Goal: Transaction & Acquisition: Purchase product/service

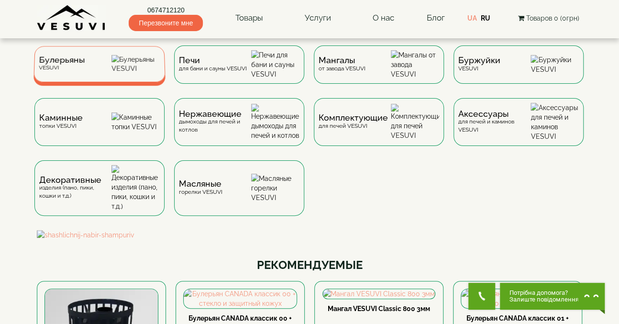
click at [102, 66] on div "Булерьяны VESUVI" at bounding box center [99, 64] width 132 height 36
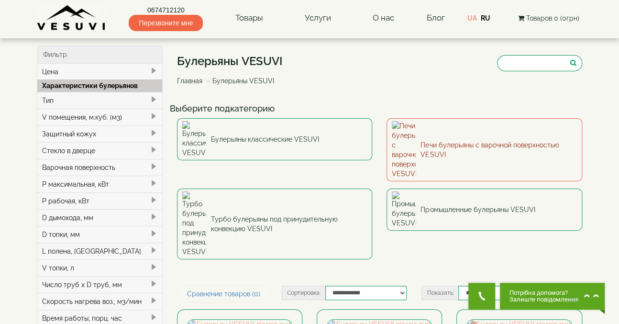
click at [435, 129] on link "Печи булерьяны с варочной поверхностью VESUVI" at bounding box center [484, 149] width 196 height 63
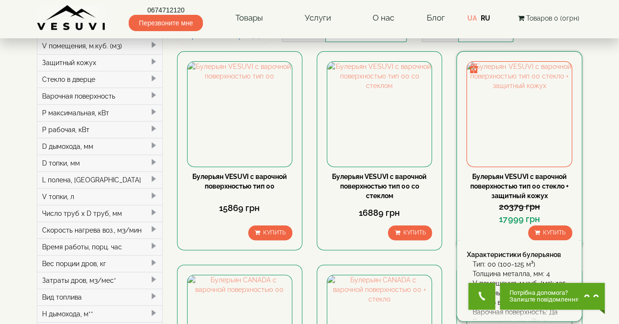
scroll to position [87, 0]
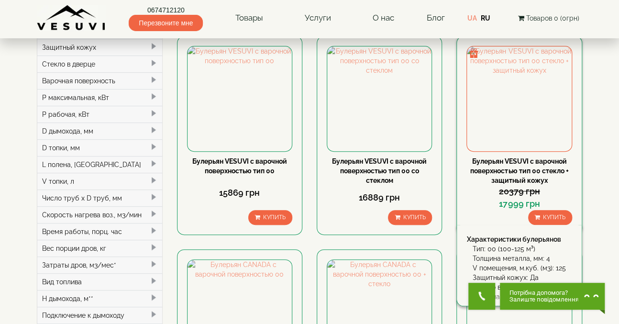
drag, startPoint x: 525, startPoint y: 165, endPoint x: 535, endPoint y: 172, distance: 12.1
click at [535, 172] on link "Булерьян VESUVI с варочной поверхностью тип 00 стекло + защитный кожух" at bounding box center [519, 170] width 98 height 27
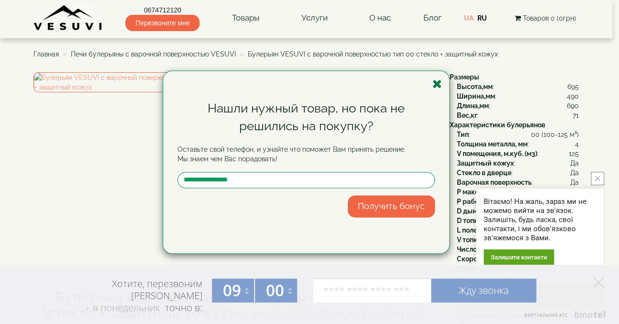
click at [435, 84] on icon "button" at bounding box center [437, 84] width 10 height 12
